Goal: Find specific page/section: Find specific page/section

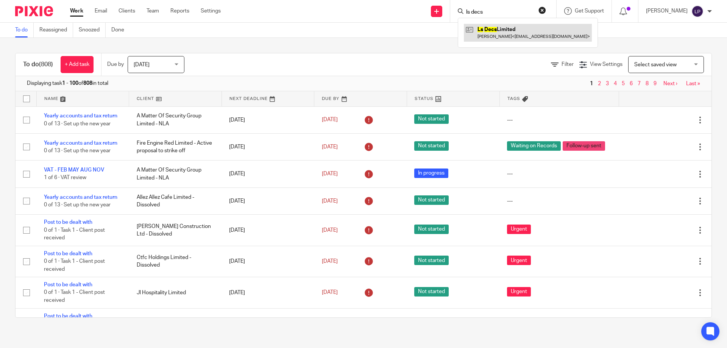
type input "ls decs"
click at [495, 28] on link at bounding box center [528, 32] width 128 height 17
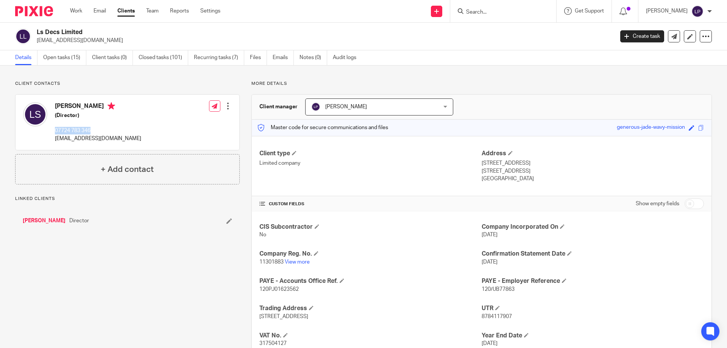
drag, startPoint x: 80, startPoint y: 128, endPoint x: 52, endPoint y: 130, distance: 28.1
click at [55, 130] on div "[PERSON_NAME] (Director) 07724 783 346 [EMAIL_ADDRESS][DOMAIN_NAME]" at bounding box center [98, 122] width 86 height 40
